Goal: Task Accomplishment & Management: Use online tool/utility

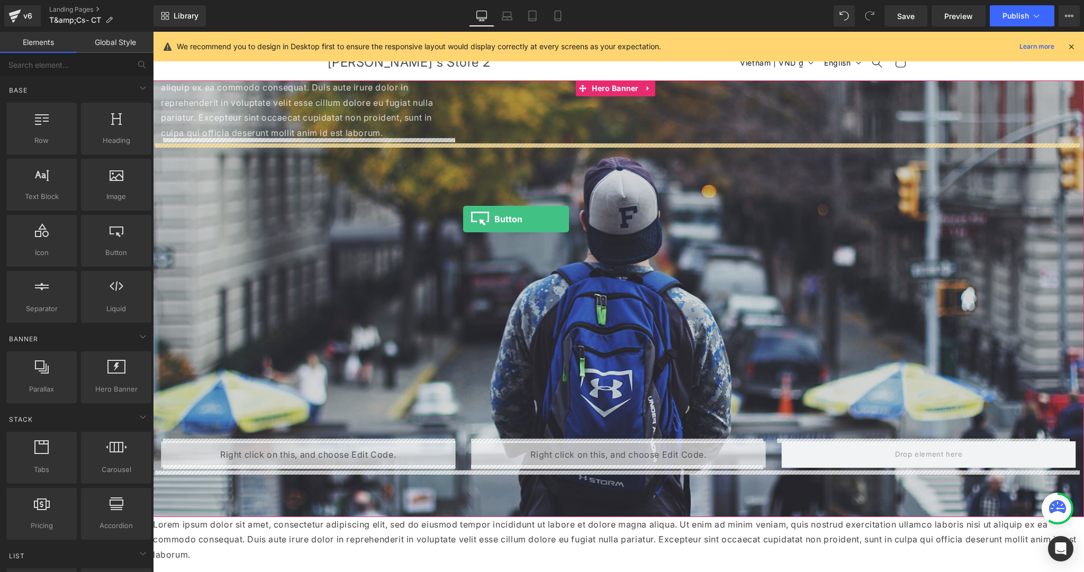
drag, startPoint x: 265, startPoint y: 273, endPoint x: 463, endPoint y: 219, distance: 205.2
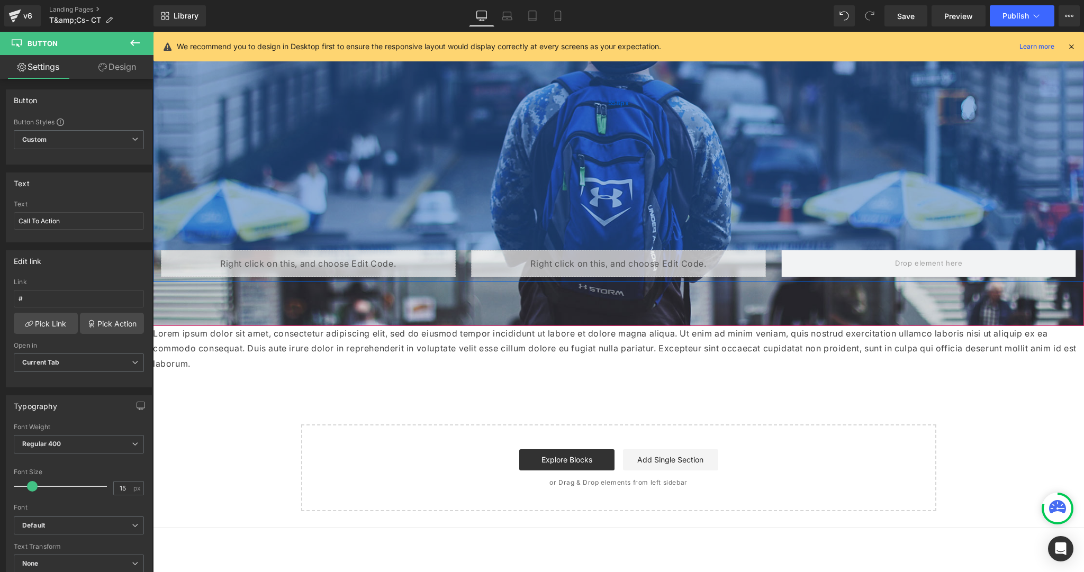
scroll to position [254, 0]
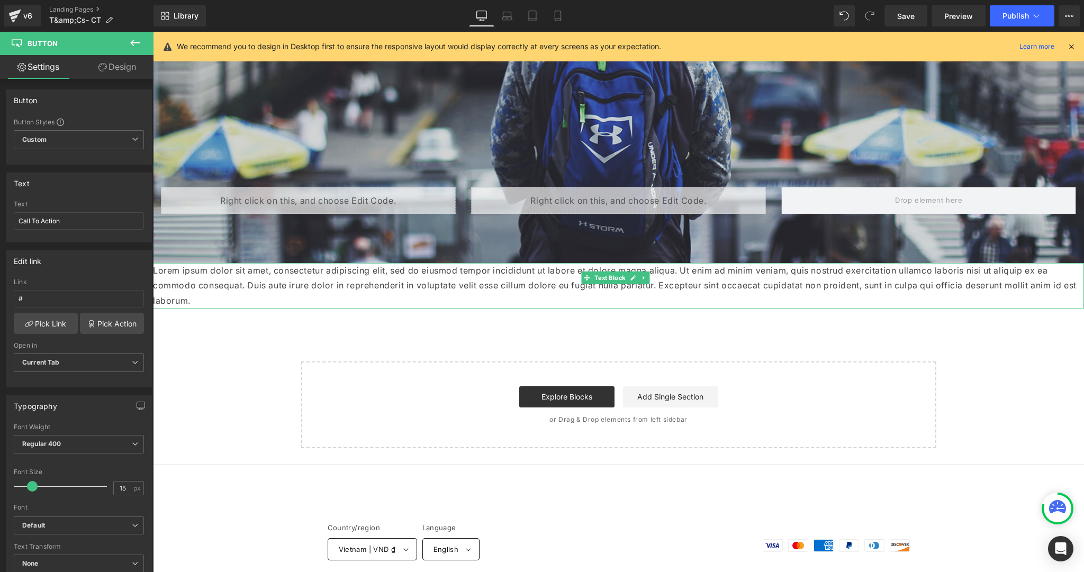
click at [318, 275] on p "Lorem ipsum dolor sit amet, consectetur adipiscing elit, sed do eiusmod tempor …" at bounding box center [618, 286] width 931 height 46
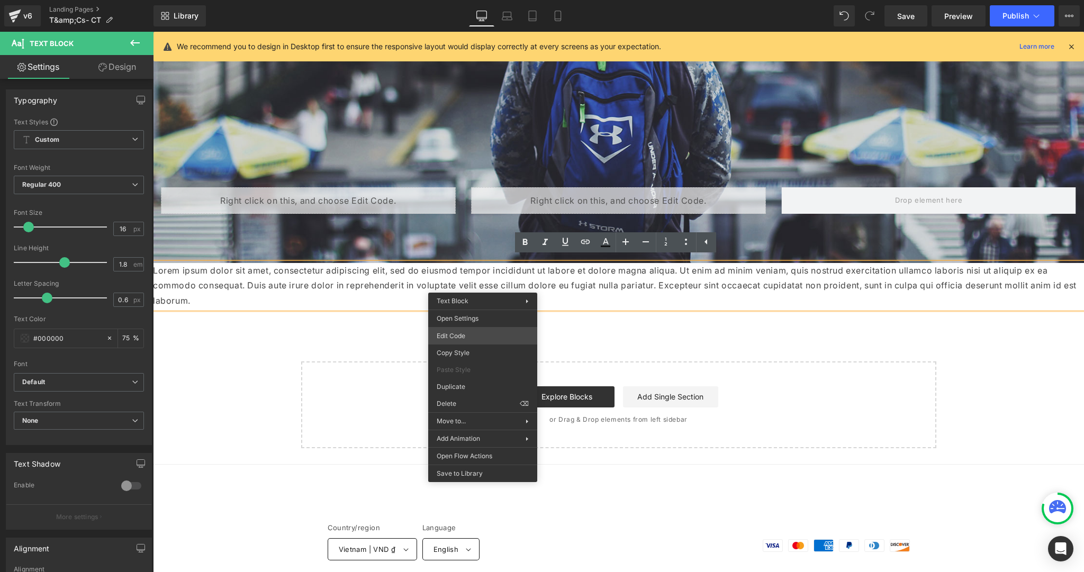
click at [465, 0] on div "Button You are previewing how the will restyle your page. You can not edit Elem…" at bounding box center [542, 0] width 1084 height 0
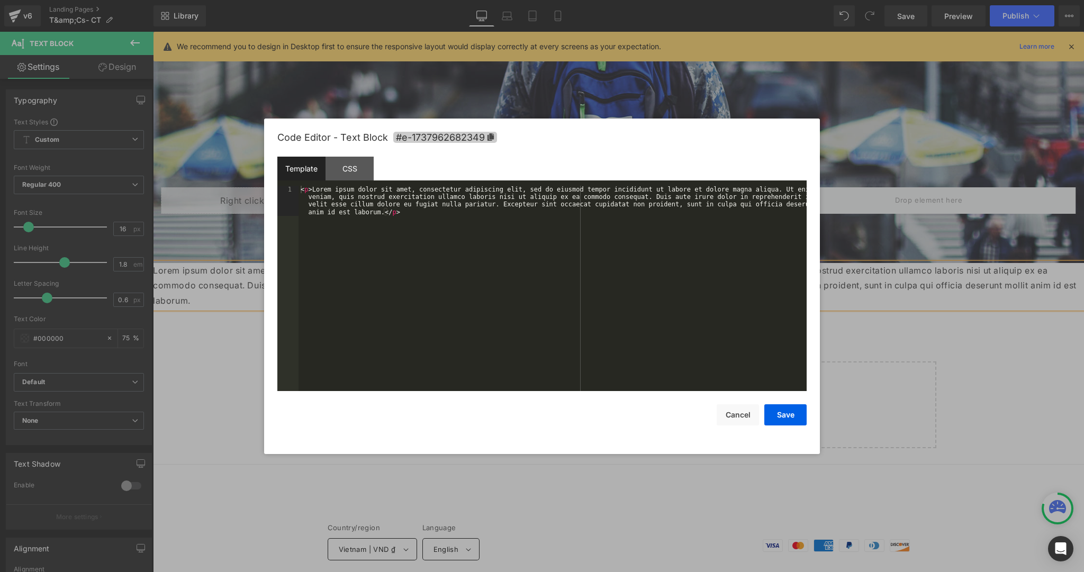
click at [425, 138] on span "#e-1737962682349" at bounding box center [445, 137] width 104 height 11
drag, startPoint x: 747, startPoint y: 415, endPoint x: 527, endPoint y: 355, distance: 228.2
click at [747, 415] on button "Cancel" at bounding box center [738, 414] width 42 height 21
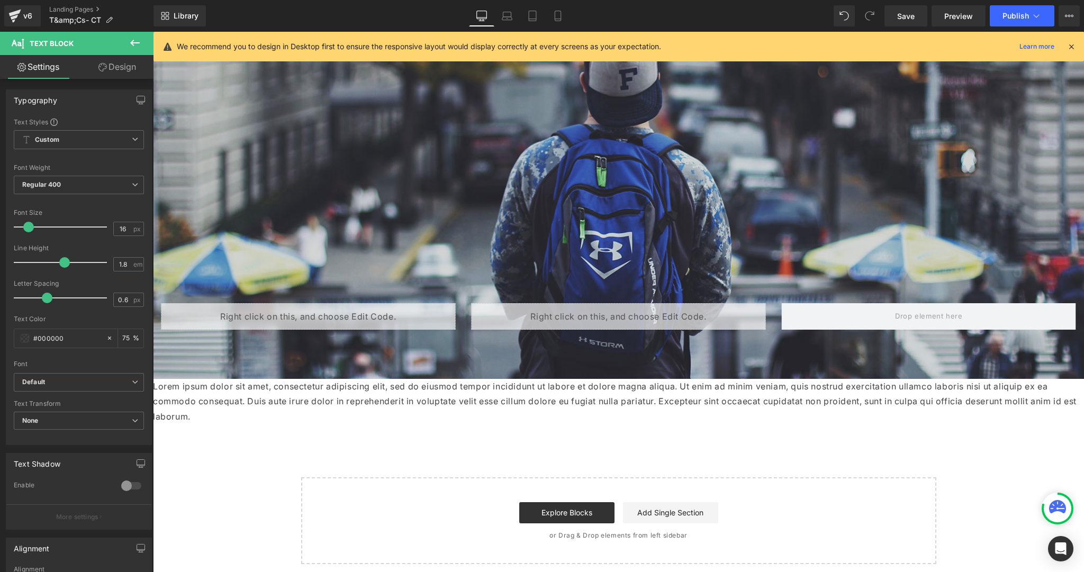
scroll to position [0, 0]
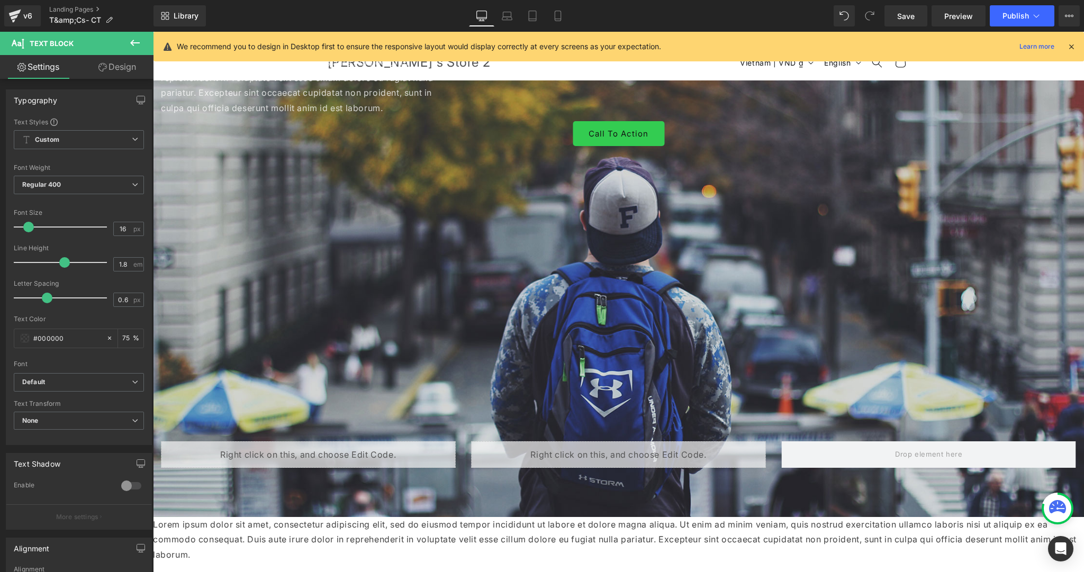
click at [585, 130] on link "Call To Action" at bounding box center [619, 133] width 92 height 25
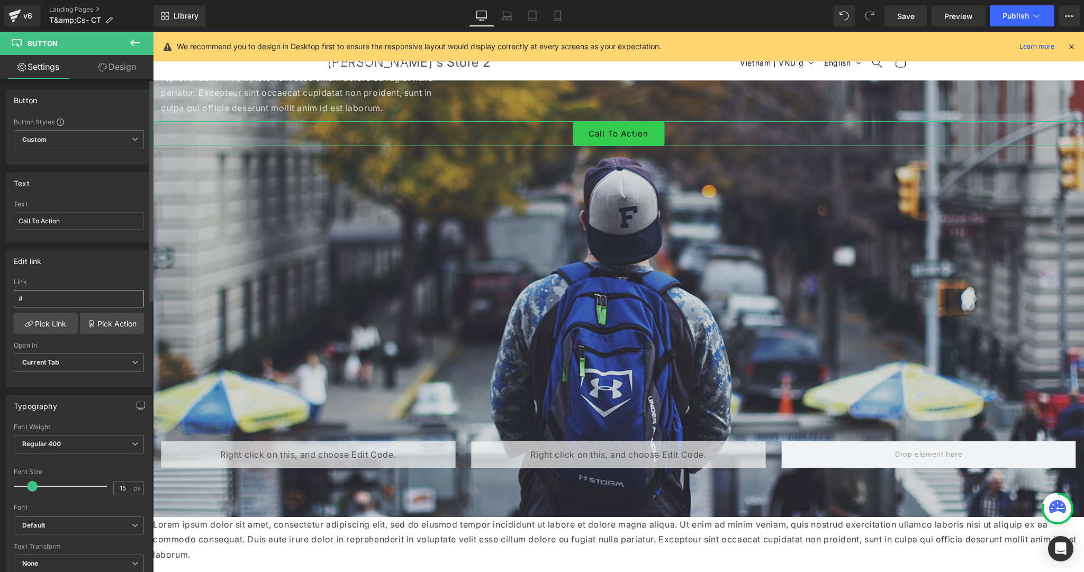
click at [56, 296] on input "#" at bounding box center [79, 298] width 130 height 17
type input "#e-1737962682349"
click at [60, 271] on div "Edit link #e-1737962682349 Link #e-1737962682349 Pick Link Pick Action Current …" at bounding box center [79, 318] width 146 height 137
click at [1023, 15] on span "Publish" at bounding box center [1016, 16] width 26 height 8
click at [1013, 17] on span "Publish" at bounding box center [1016, 16] width 26 height 8
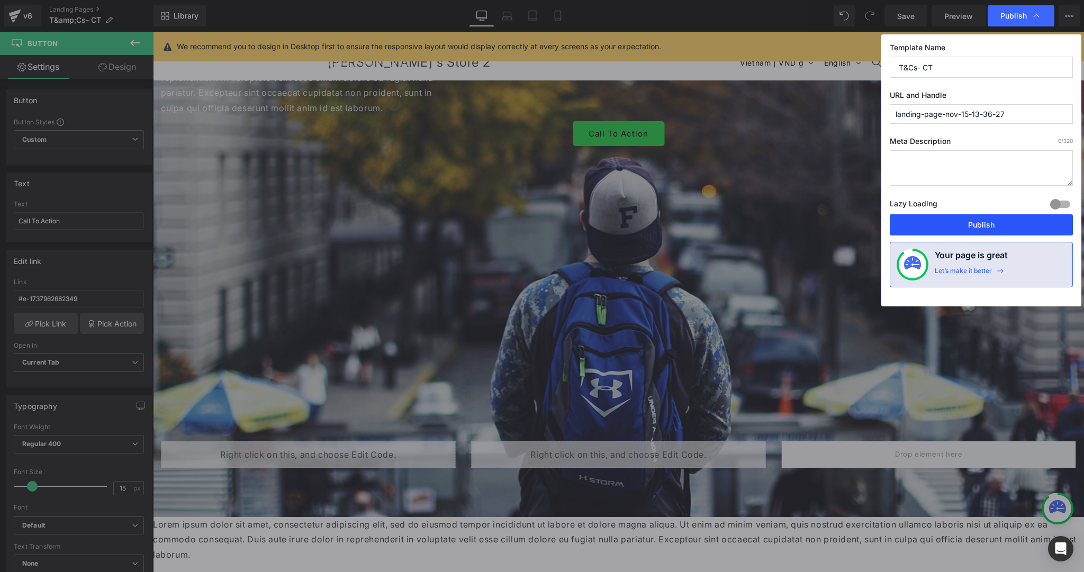
click at [942, 216] on button "Publish" at bounding box center [981, 224] width 183 height 21
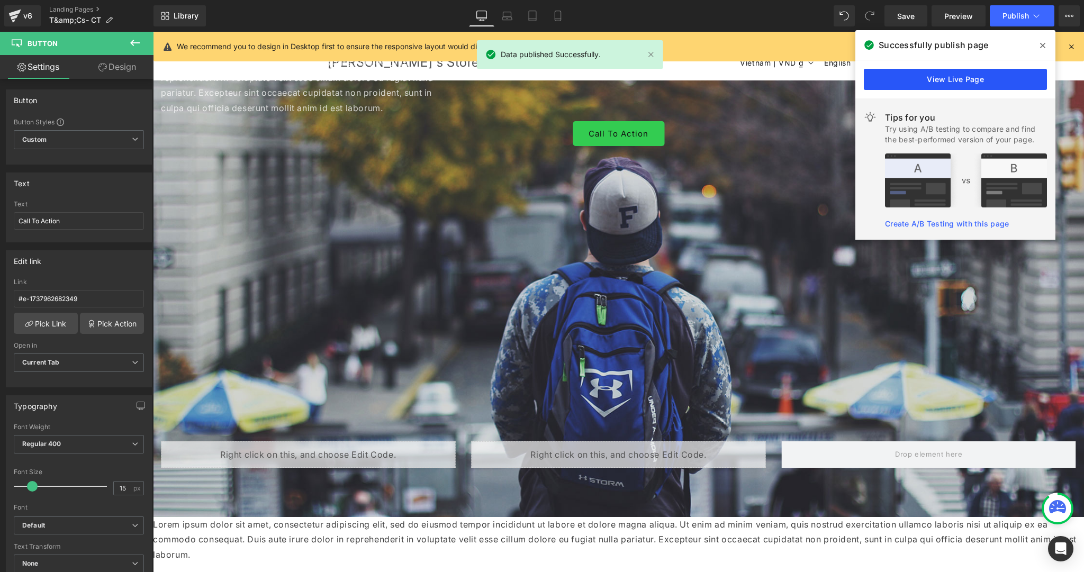
click at [917, 74] on link "View Live Page" at bounding box center [955, 79] width 183 height 21
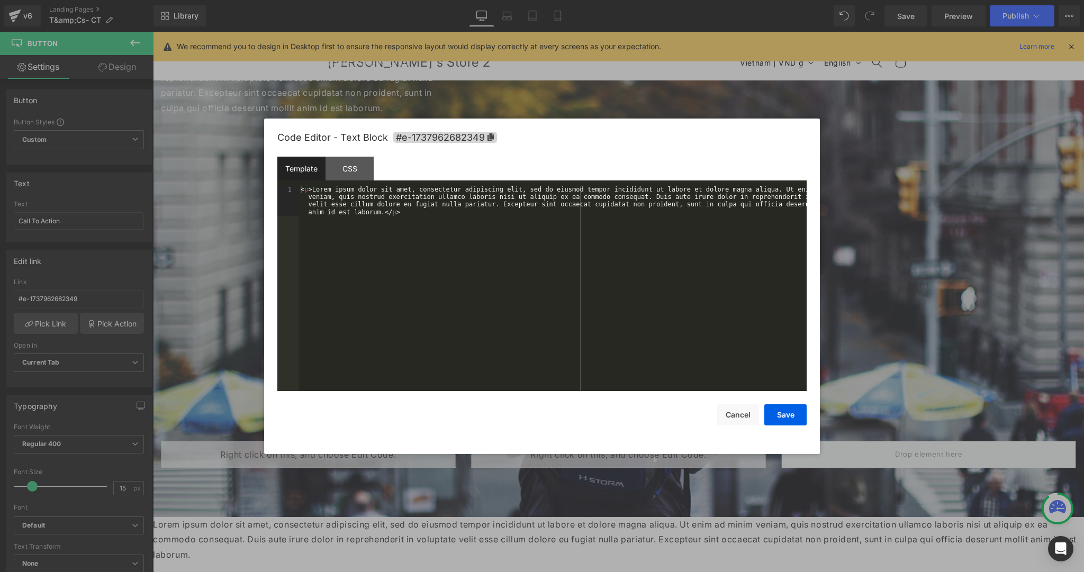
click at [446, 0] on div "Button You are previewing how the will restyle your page. You can not edit Elem…" at bounding box center [542, 0] width 1084 height 0
click at [732, 415] on button "Cancel" at bounding box center [738, 414] width 42 height 21
